Goal: Navigation & Orientation: Find specific page/section

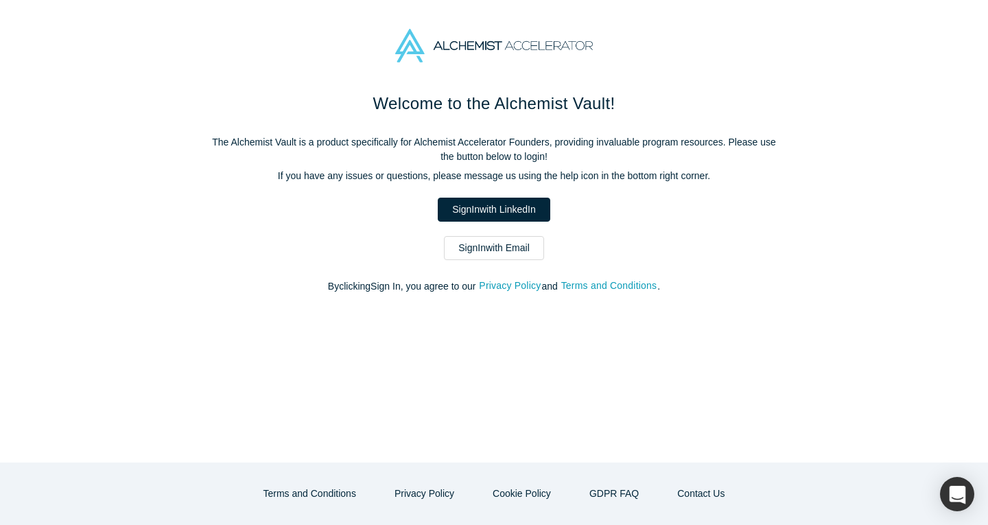
click at [497, 203] on link "Sign In with LinkedIn" at bounding box center [494, 210] width 112 height 24
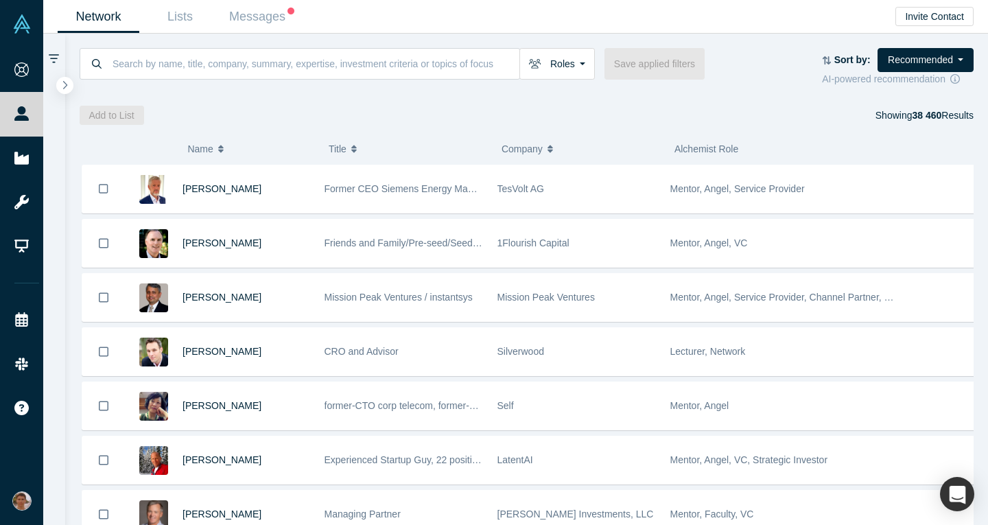
click at [54, 207] on link "Resources" at bounding box center [27, 202] width 54 height 44
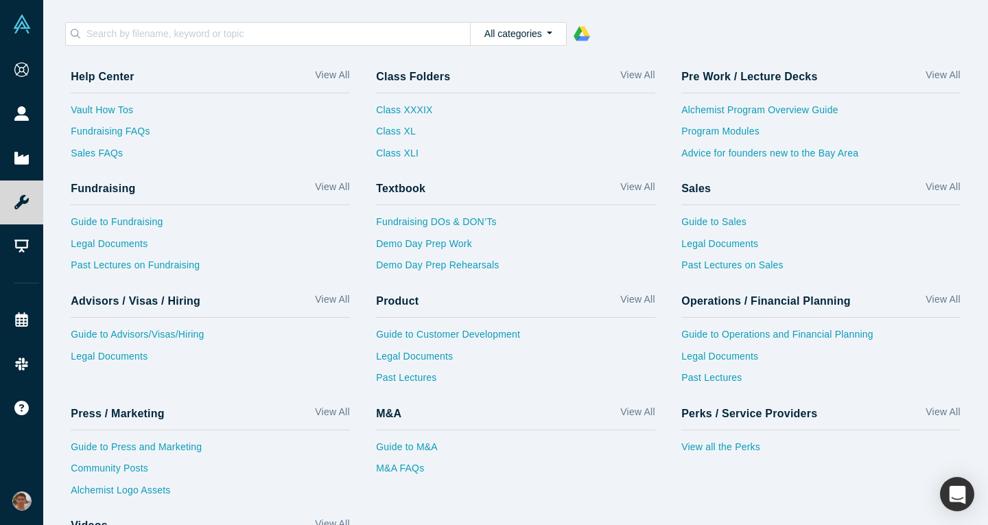
scroll to position [8, 0]
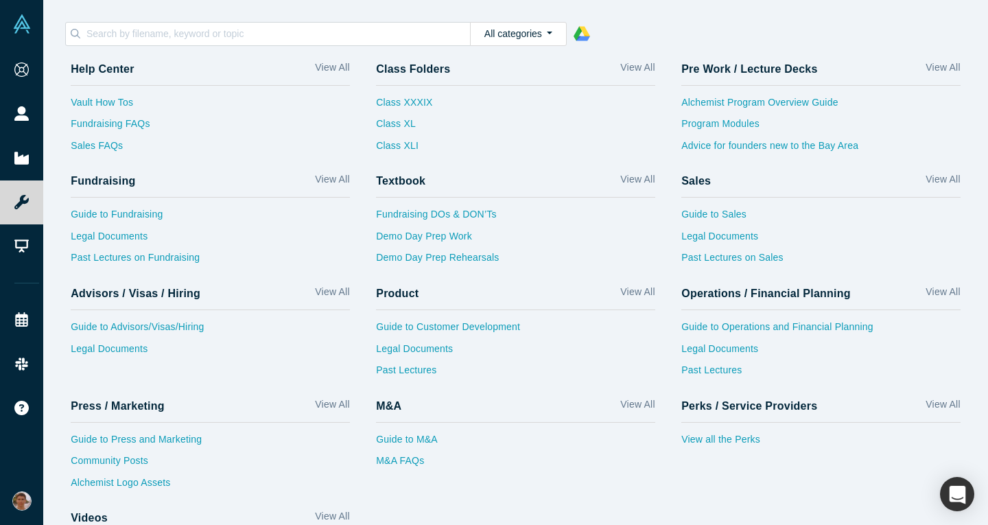
click at [702, 431] on div "View all the Perks" at bounding box center [820, 439] width 279 height 32
click at [700, 432] on link "View all the Perks" at bounding box center [820, 443] width 279 height 22
click at [40, 113] on link "People" at bounding box center [27, 114] width 54 height 44
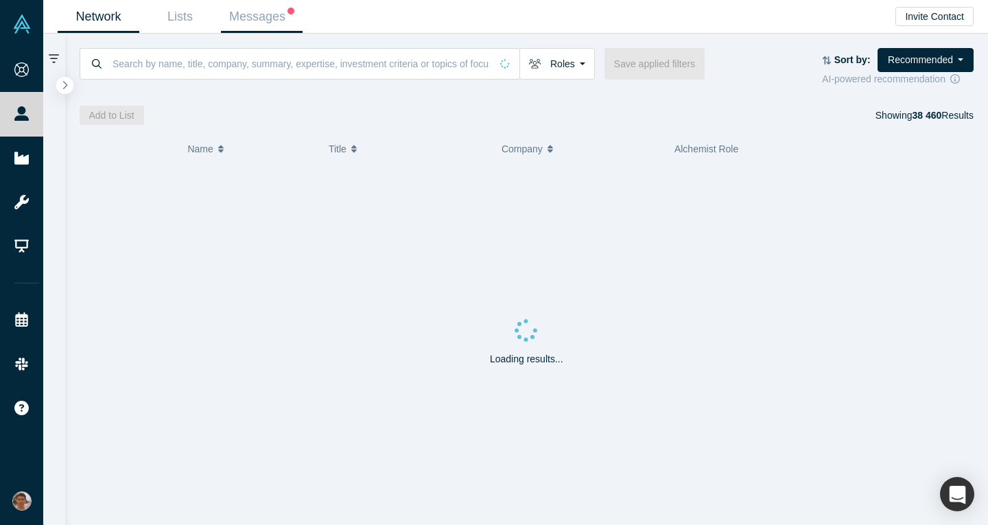
click at [276, 16] on link "Messages" at bounding box center [262, 17] width 82 height 32
